Goal: Transaction & Acquisition: Subscribe to service/newsletter

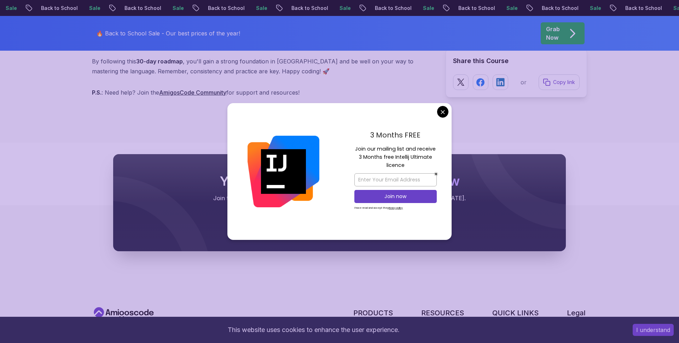
scroll to position [3240, 0]
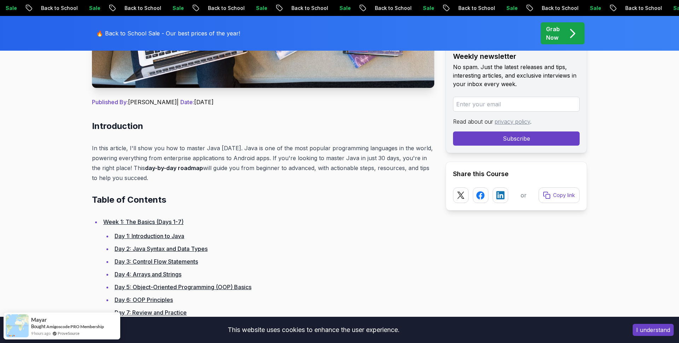
scroll to position [0, 0]
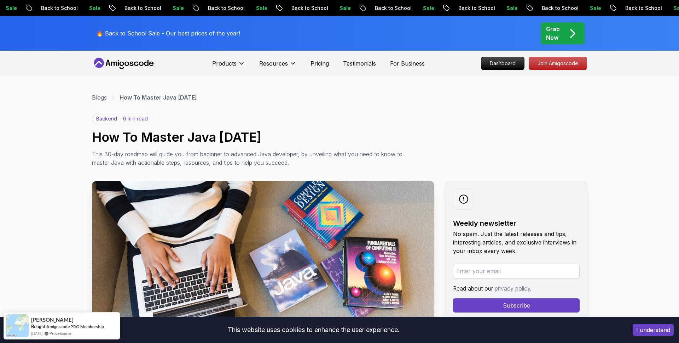
click at [143, 120] on p "6 min read" at bounding box center [135, 118] width 25 height 7
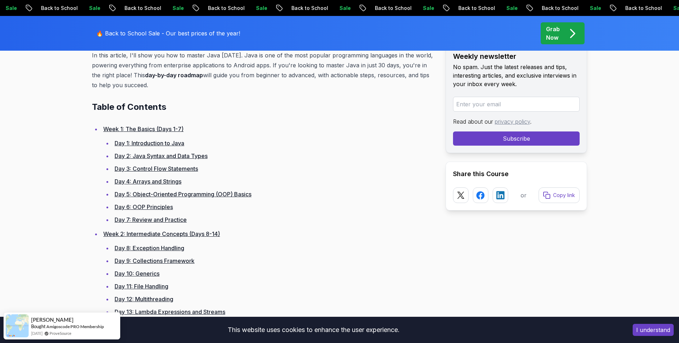
scroll to position [353, 0]
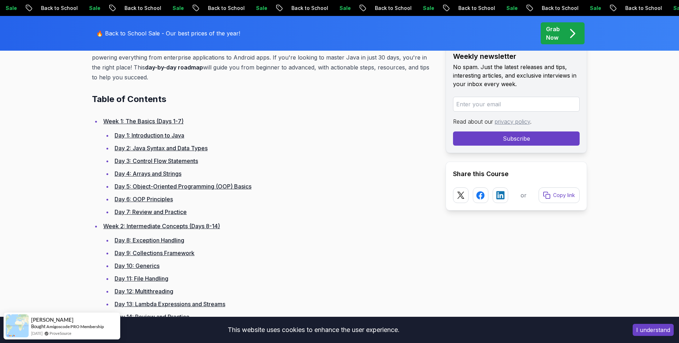
click at [159, 124] on link "Week 1: The Basics (Days 1-7)" at bounding box center [143, 120] width 80 height 7
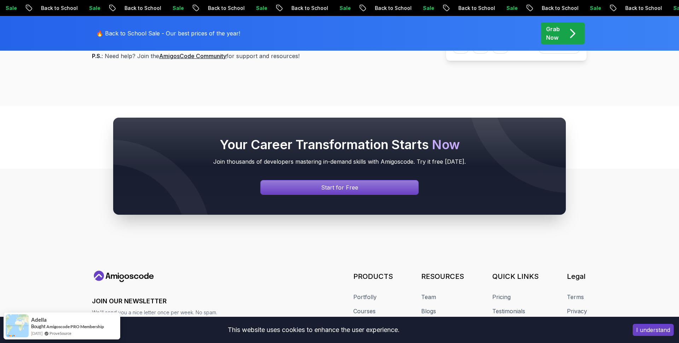
scroll to position [3276, 0]
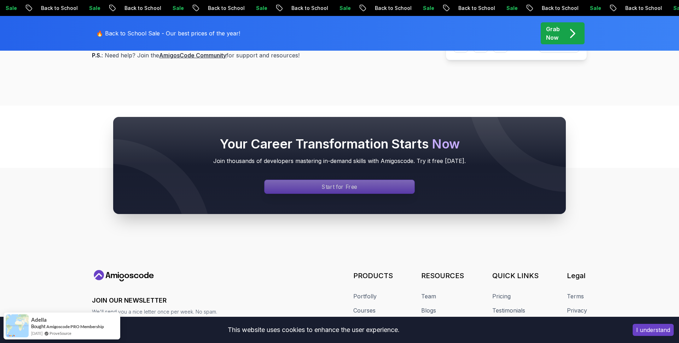
click at [285, 184] on div "Signin page" at bounding box center [340, 186] width 150 height 13
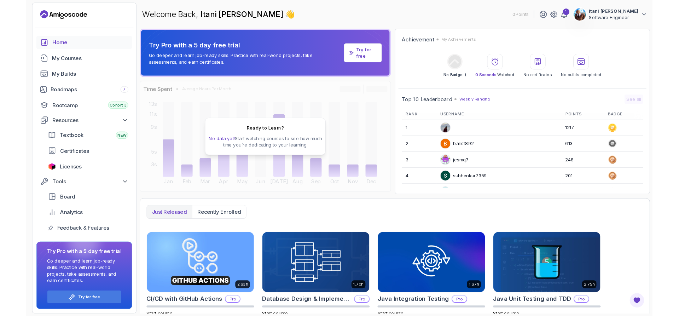
scroll to position [111, 0]
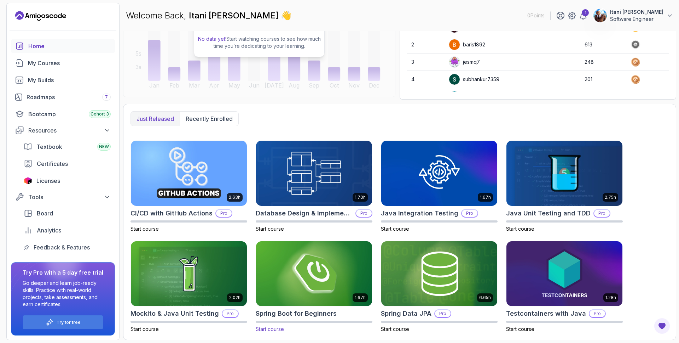
click at [323, 281] on img at bounding box center [314, 273] width 122 height 68
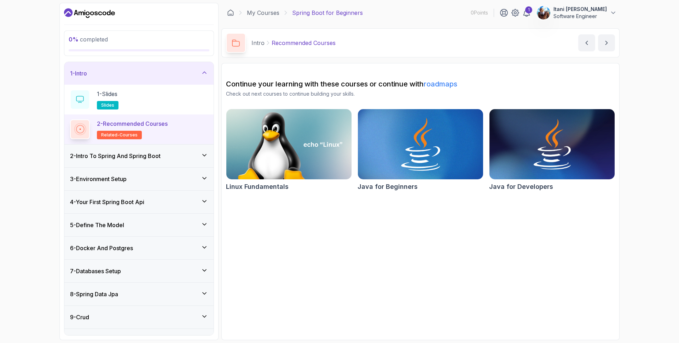
click at [408, 140] on img at bounding box center [421, 144] width 132 height 74
click at [526, 137] on img at bounding box center [553, 144] width 132 height 74
click at [262, 15] on link "My Courses" at bounding box center [263, 12] width 33 height 8
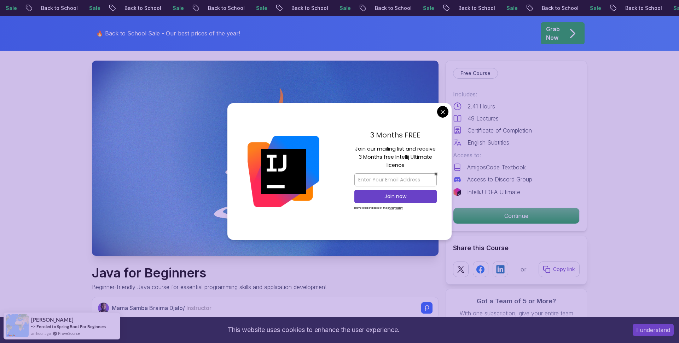
scroll to position [54, 0]
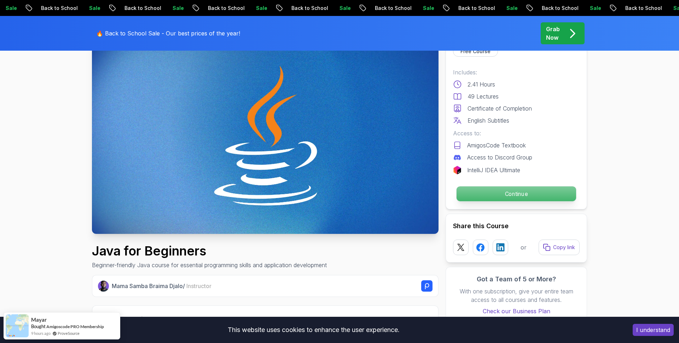
click at [479, 198] on p "Continue" at bounding box center [517, 193] width 120 height 15
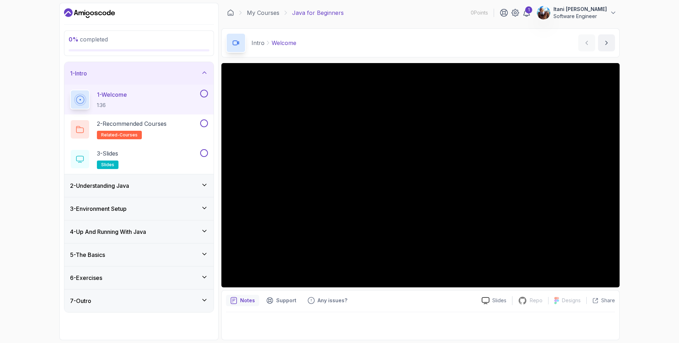
click at [124, 184] on h3 "2 - Understanding Java" at bounding box center [99, 185] width 59 height 8
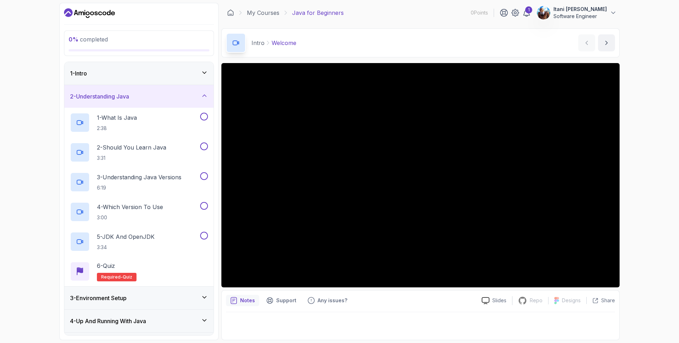
click at [119, 94] on h3 "2 - Understanding Java" at bounding box center [99, 96] width 59 height 8
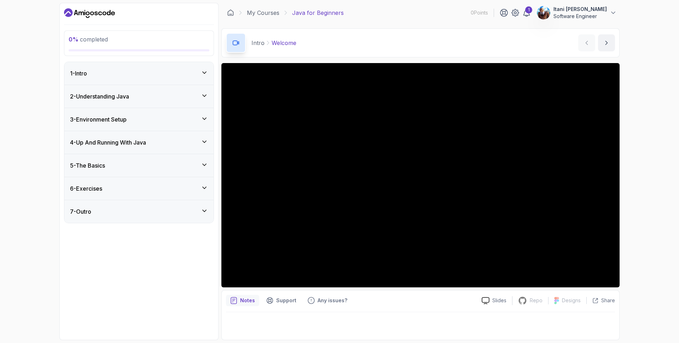
click at [119, 119] on h3 "3 - Environment Setup" at bounding box center [98, 119] width 57 height 8
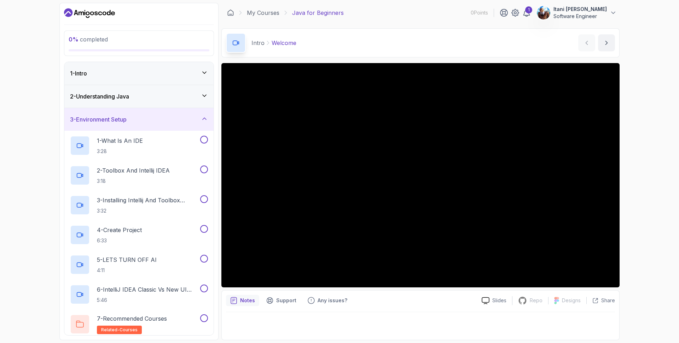
click at [120, 119] on h3 "3 - Environment Setup" at bounding box center [98, 119] width 57 height 8
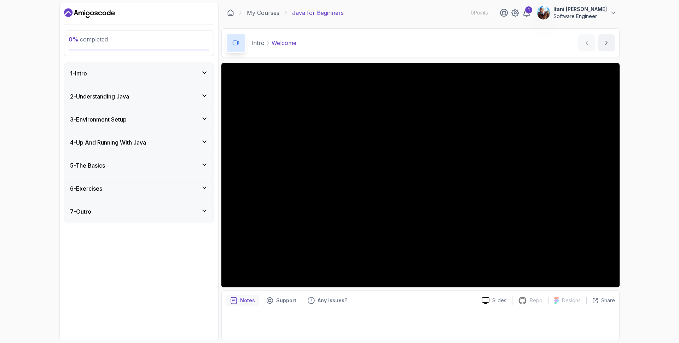
click at [128, 189] on div "6 - Exercises" at bounding box center [139, 188] width 138 height 8
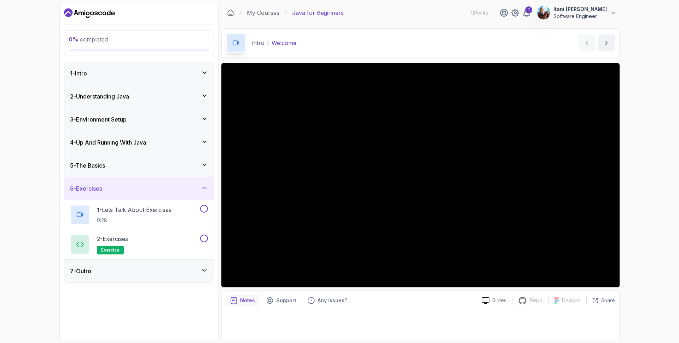
click at [138, 171] on div "5 - The Basics" at bounding box center [138, 165] width 149 height 23
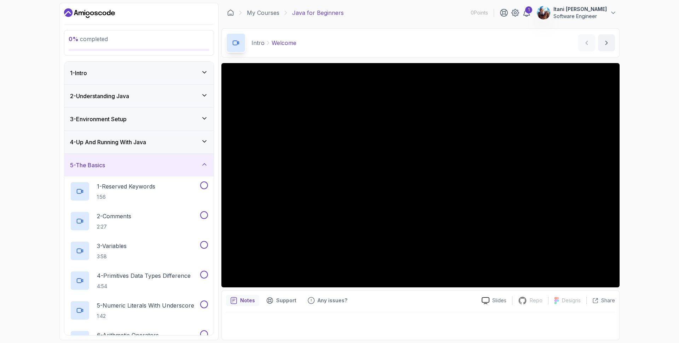
click at [138, 173] on div "5 - The Basics" at bounding box center [138, 165] width 149 height 23
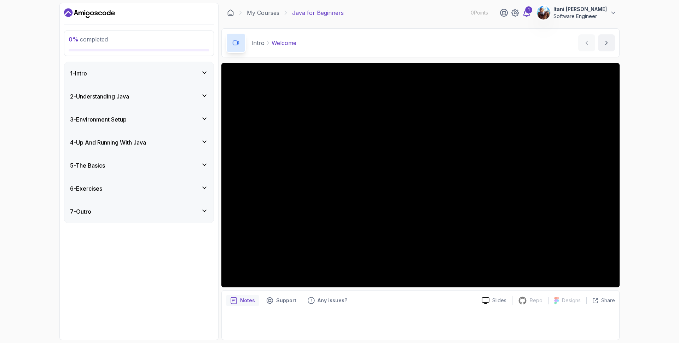
click at [526, 11] on div "1" at bounding box center [529, 9] width 7 height 7
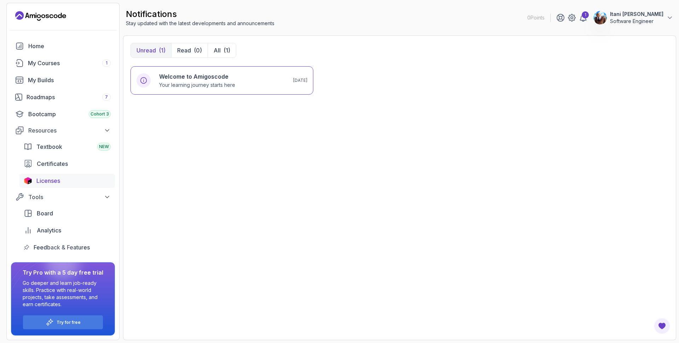
click at [71, 185] on link "Licenses" at bounding box center [67, 180] width 96 height 14
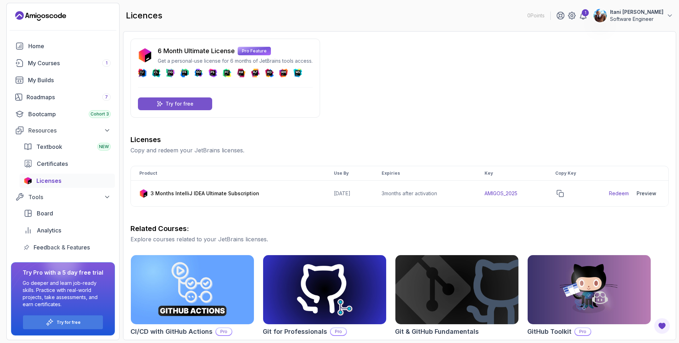
click at [211, 106] on div "Try for free" at bounding box center [175, 103] width 74 height 13
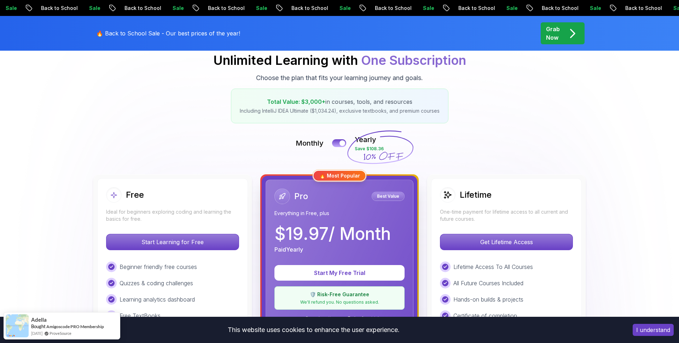
scroll to position [81, 0]
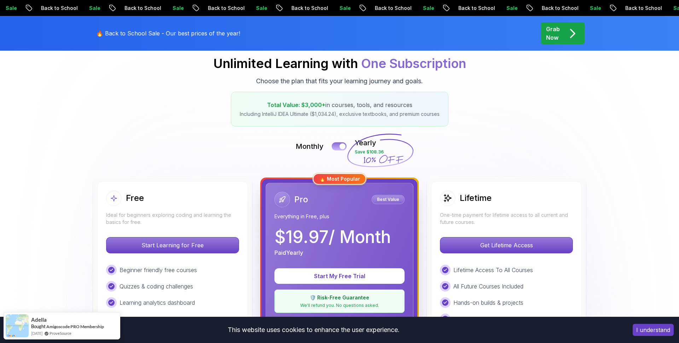
click at [341, 147] on div at bounding box center [343, 146] width 6 height 6
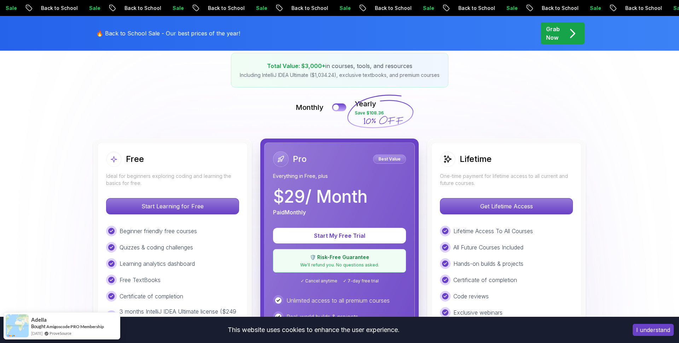
scroll to position [122, 0]
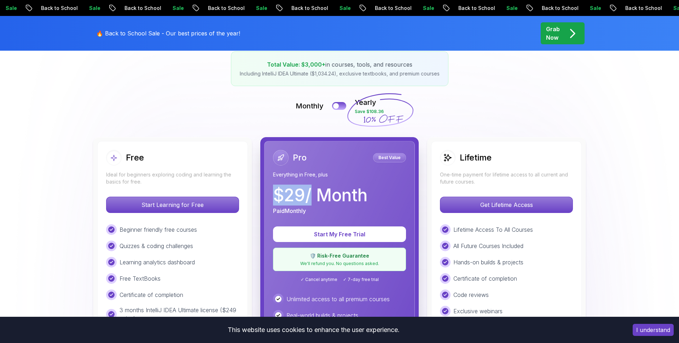
drag, startPoint x: 275, startPoint y: 194, endPoint x: 308, endPoint y: 195, distance: 33.3
click at [308, 195] on p "$ 29 / Month" at bounding box center [320, 194] width 94 height 17
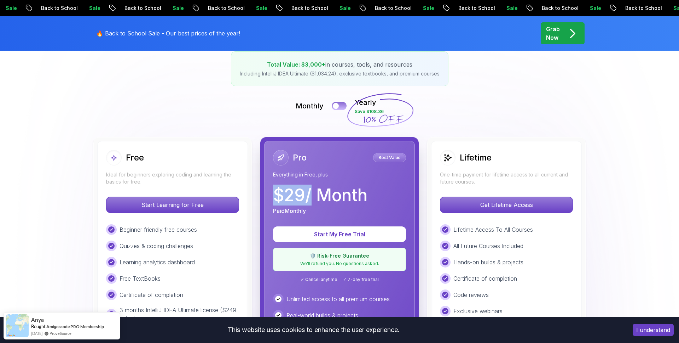
click at [342, 105] on button at bounding box center [339, 106] width 15 height 8
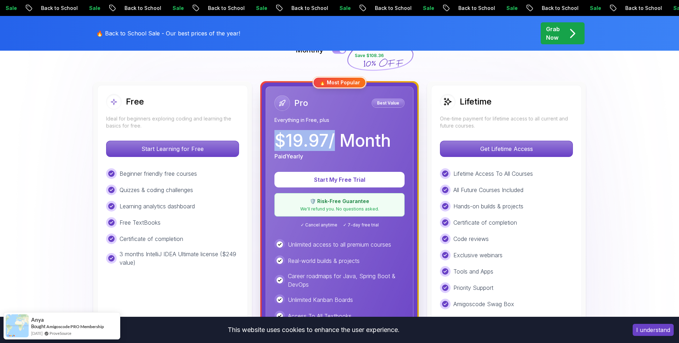
scroll to position [179, 0]
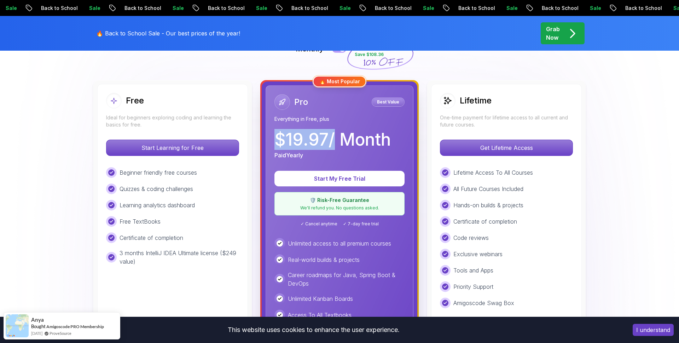
click at [302, 139] on p "$ 19.97 / Month" at bounding box center [333, 139] width 116 height 17
drag, startPoint x: 277, startPoint y: 137, endPoint x: 330, endPoint y: 144, distance: 53.2
click at [330, 144] on p "$ 19.97 / Month" at bounding box center [333, 139] width 116 height 17
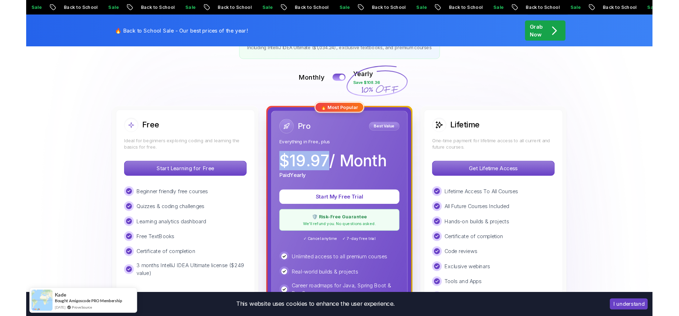
scroll to position [164, 0]
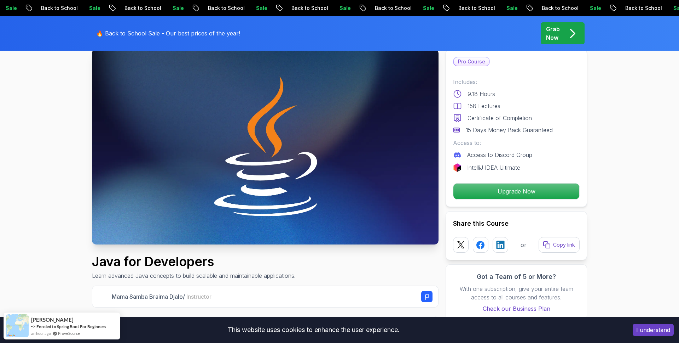
scroll to position [57, 0]
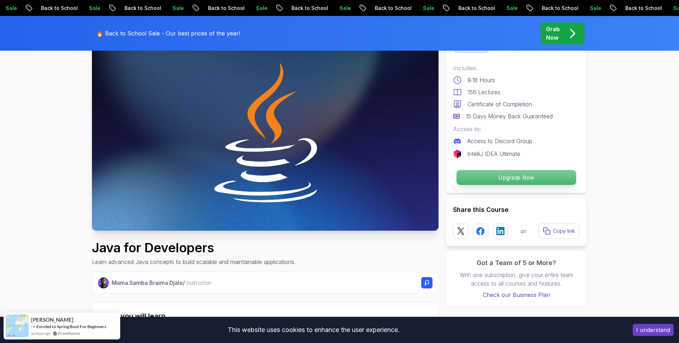
click at [500, 181] on p "Upgrade Now" at bounding box center [517, 177] width 120 height 15
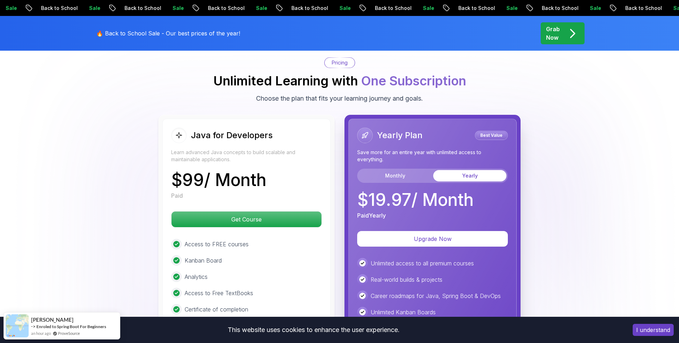
scroll to position [1697, 0]
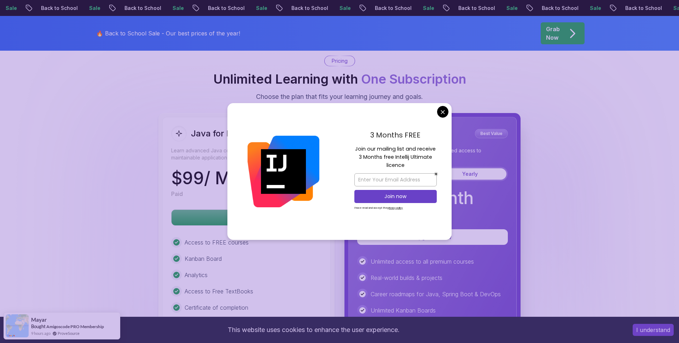
click at [443, 111] on body "Sale Back to School Sale Back to School Sale Back to School Sale Back to School…" at bounding box center [339, 125] width 679 height 3644
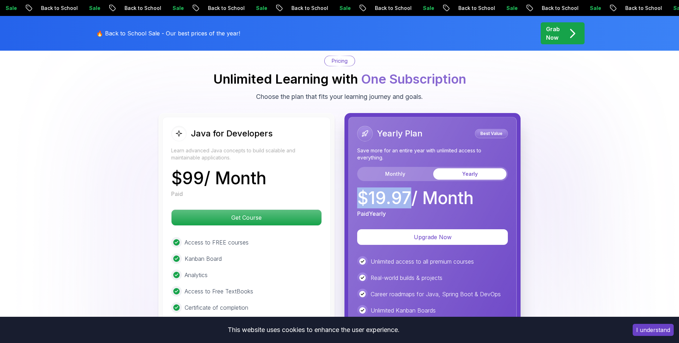
drag, startPoint x: 360, startPoint y: 190, endPoint x: 409, endPoint y: 192, distance: 48.9
click at [409, 192] on p "$ 19.97 / Month" at bounding box center [415, 197] width 116 height 17
click at [409, 193] on p "$ 19.97 / Month" at bounding box center [415, 197] width 116 height 17
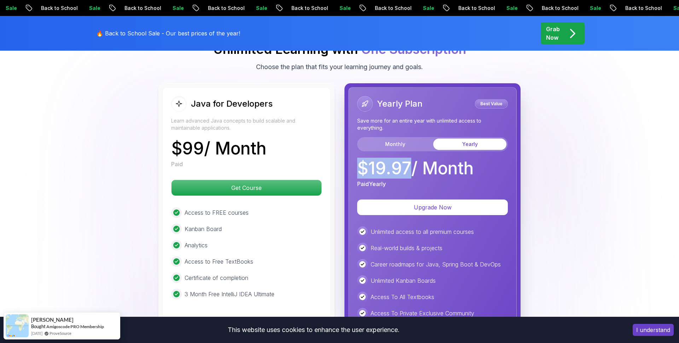
scroll to position [1726, 0]
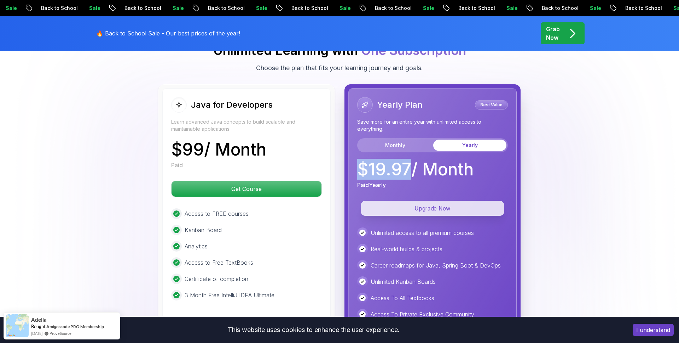
click at [394, 201] on p "Upgrade Now" at bounding box center [432, 208] width 143 height 15
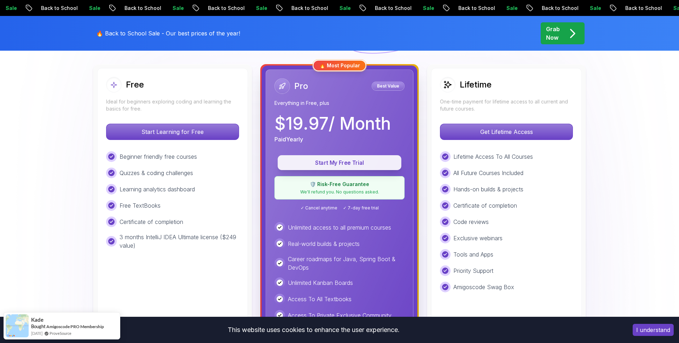
scroll to position [197, 0]
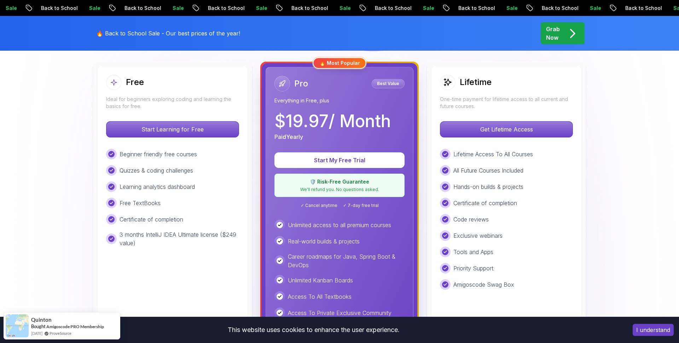
click at [285, 134] on p "Paid Yearly" at bounding box center [289, 136] width 29 height 8
drag, startPoint x: 275, startPoint y: 117, endPoint x: 328, endPoint y: 124, distance: 53.6
click at [328, 124] on p "$ 19.97 / Month" at bounding box center [333, 121] width 116 height 17
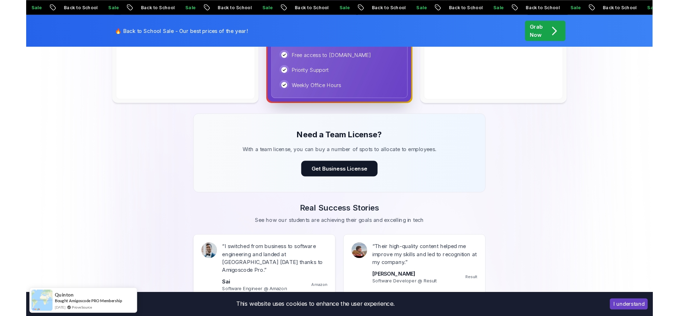
scroll to position [168, 0]
